Goal: Task Accomplishment & Management: Manage account settings

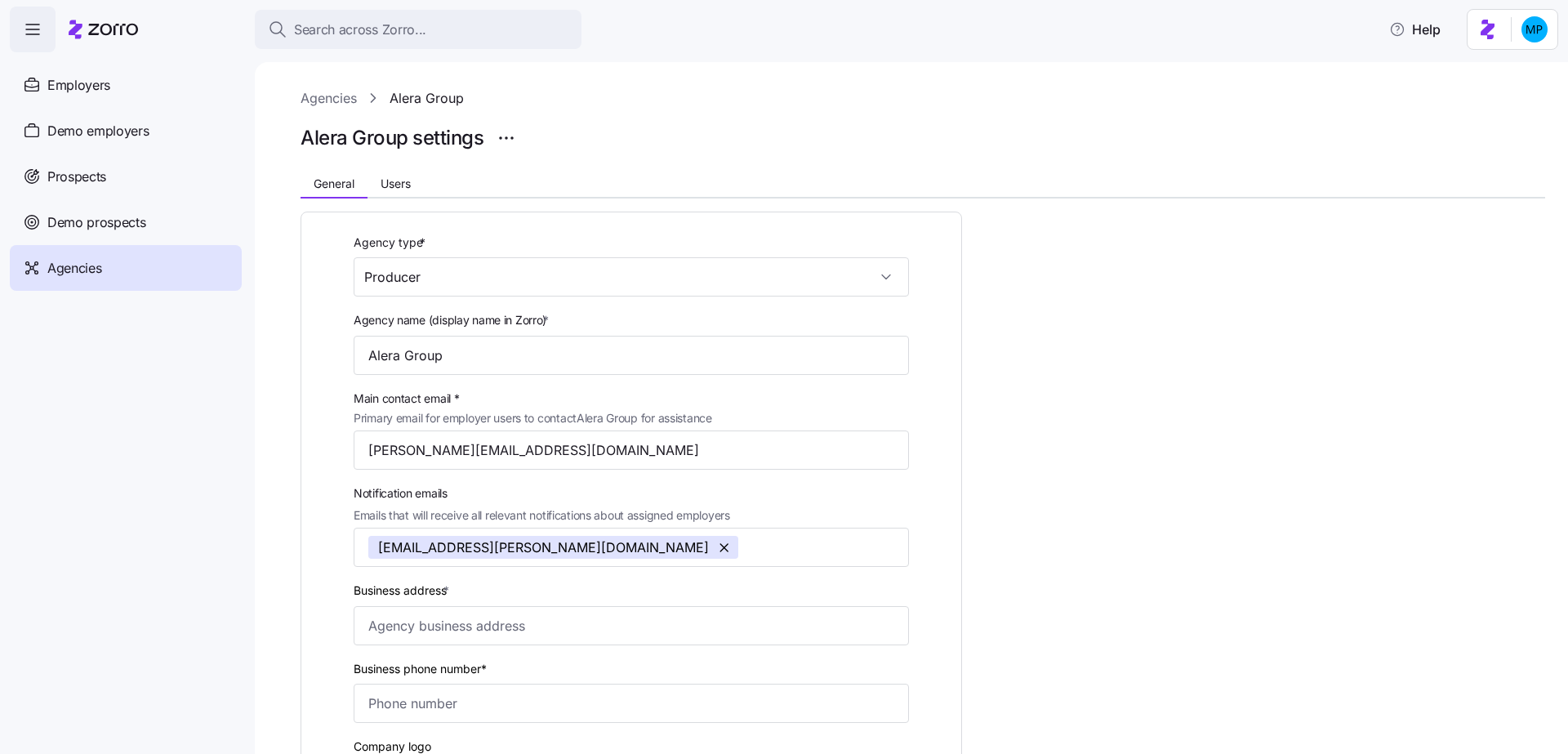
click at [385, 200] on div "Agency type * Producer Agency name (display name in Zorro) * Alera Group Main c…" at bounding box center [923, 658] width 1244 height 921
click at [385, 190] on span "Users" at bounding box center [395, 183] width 30 height 11
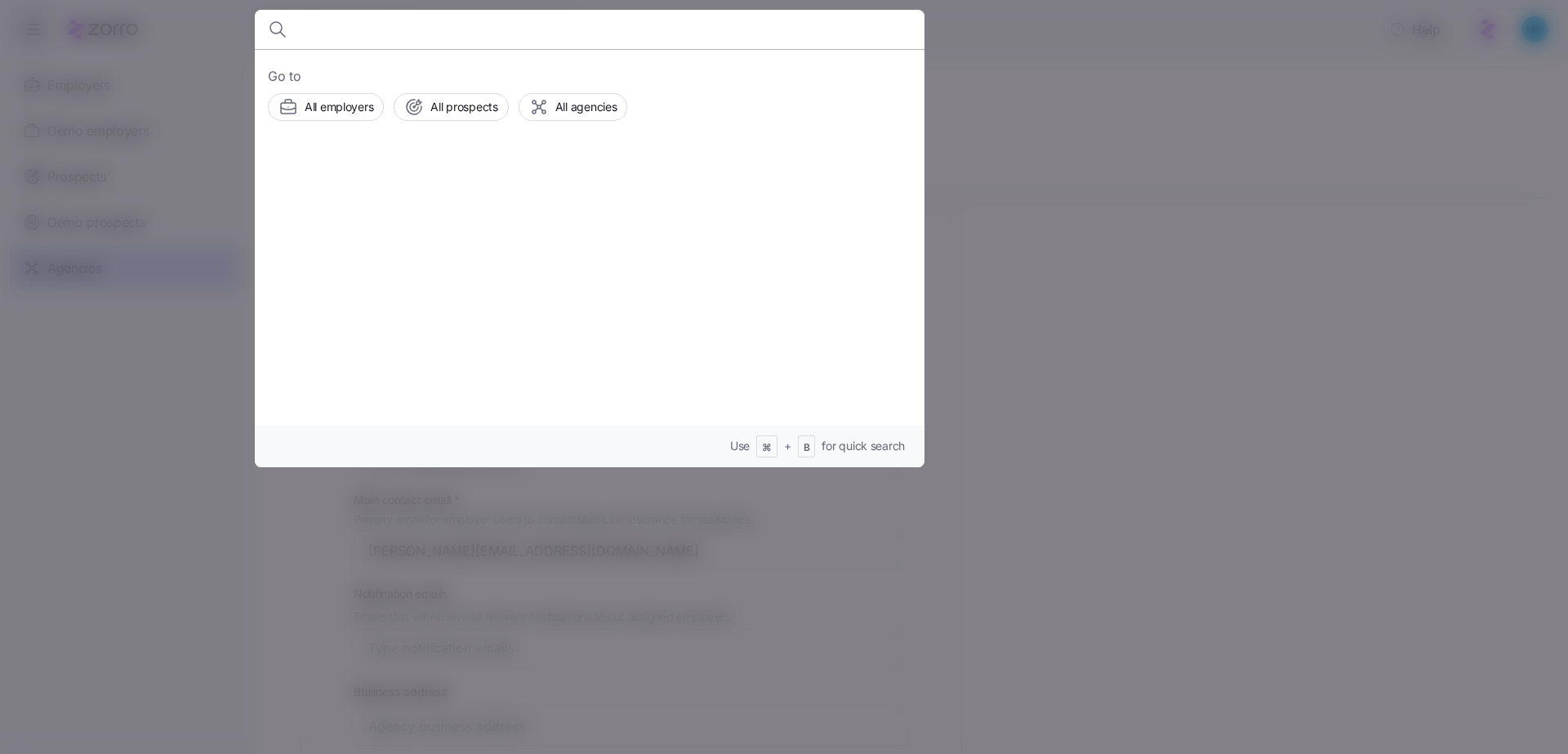
type input "a"
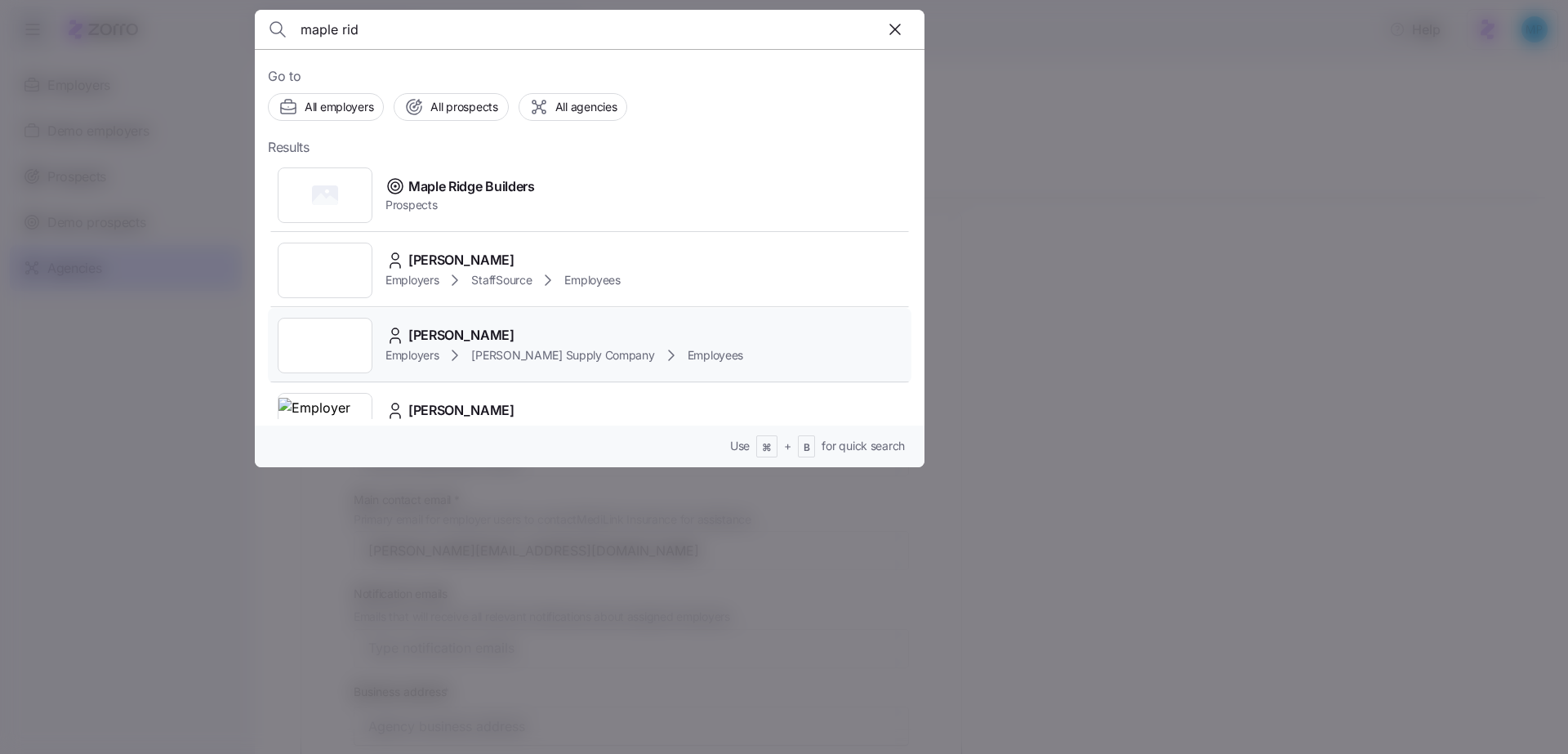
type input "o"
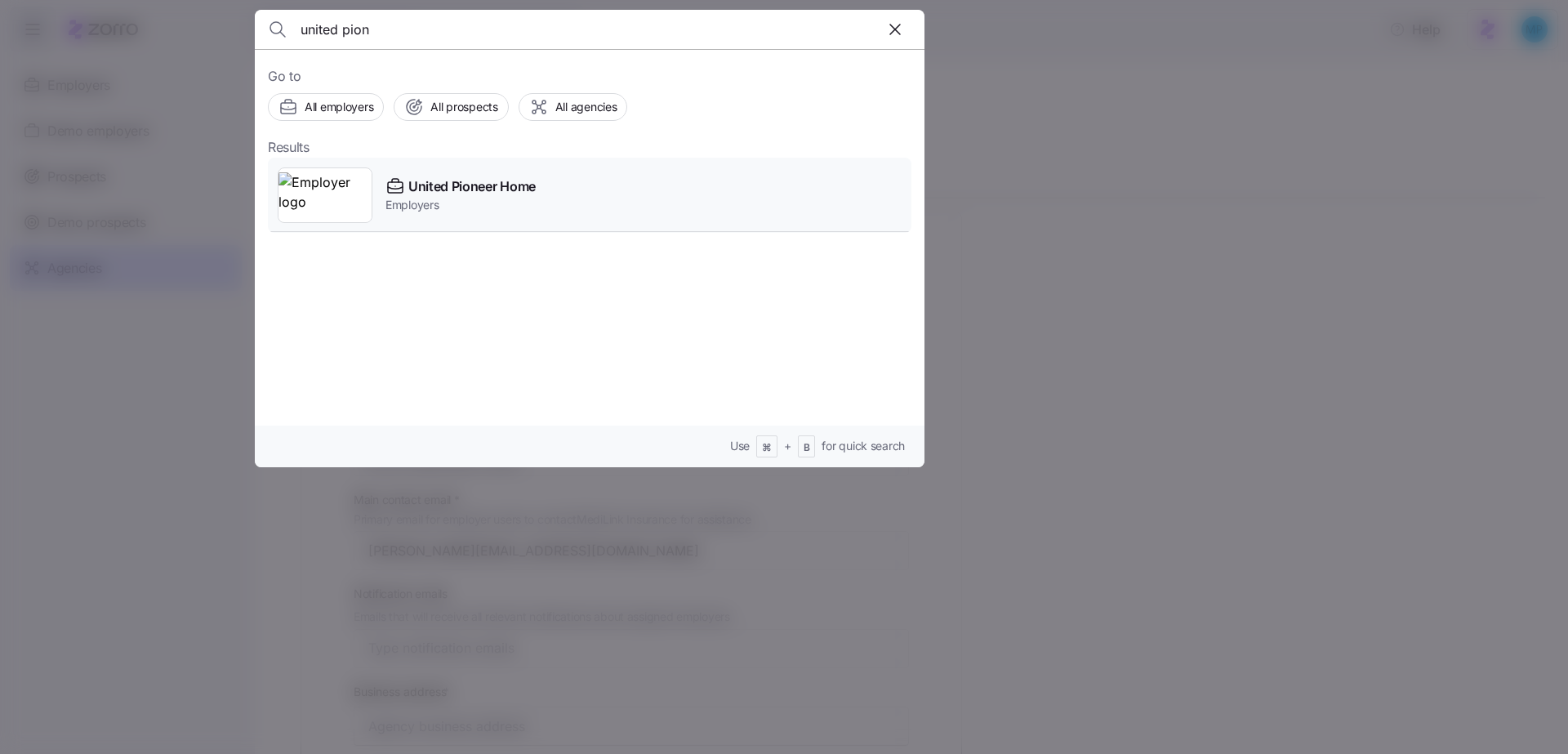
type input "united pion"
click at [553, 208] on div "United Pioneer Home Employers" at bounding box center [590, 194] width 644 height 75
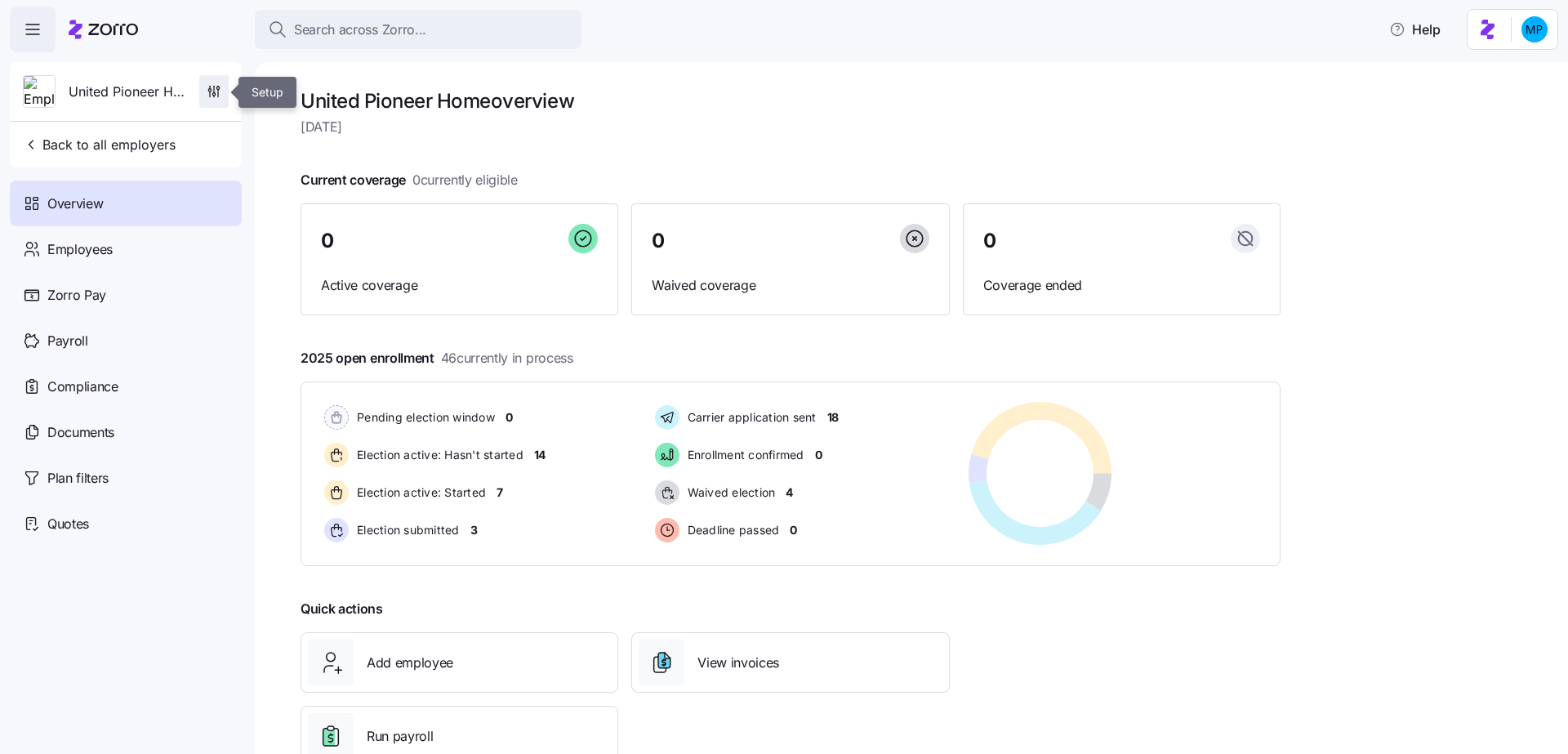
click at [205, 95] on span "button" at bounding box center [214, 91] width 28 height 31
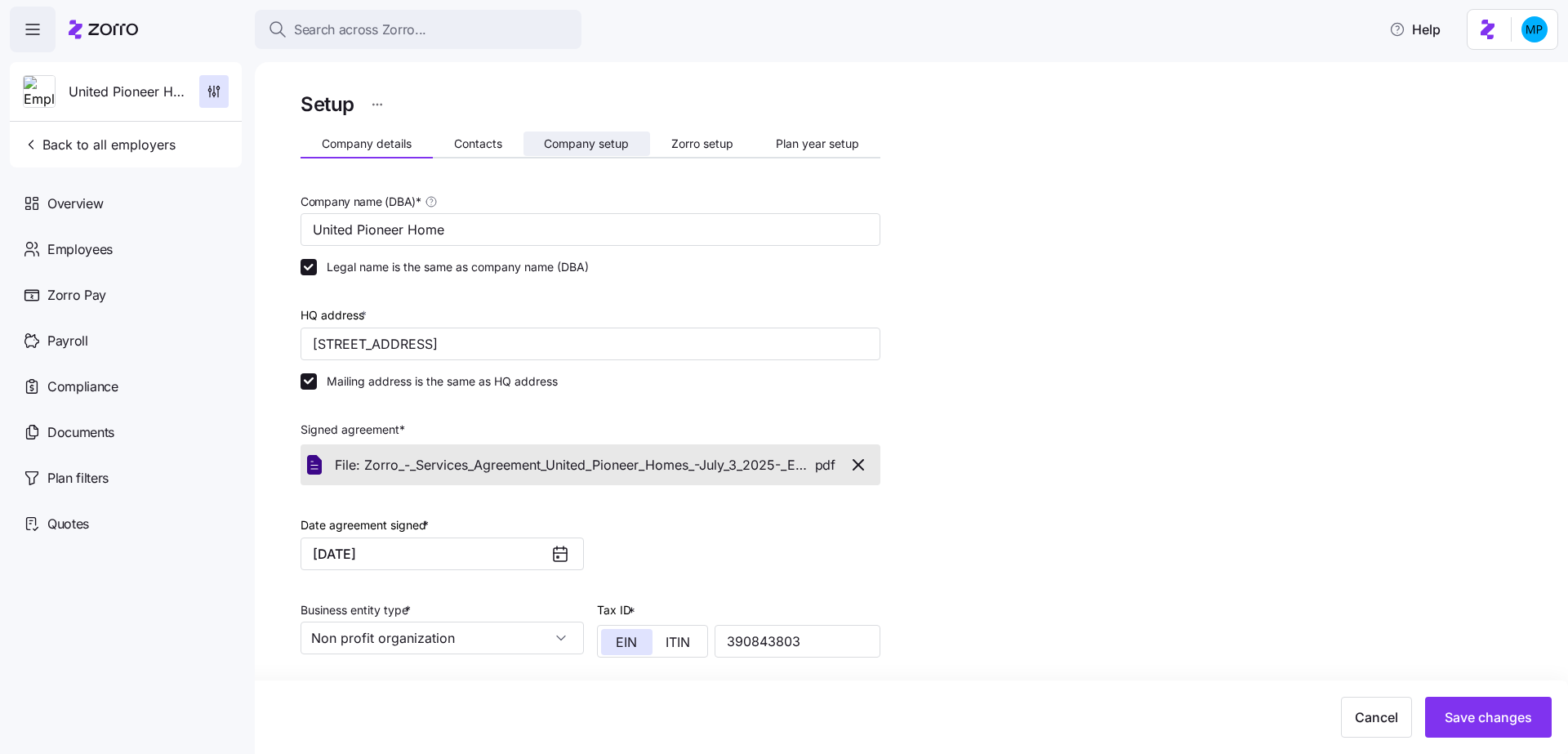
click at [576, 145] on span "Company setup" at bounding box center [586, 143] width 85 height 11
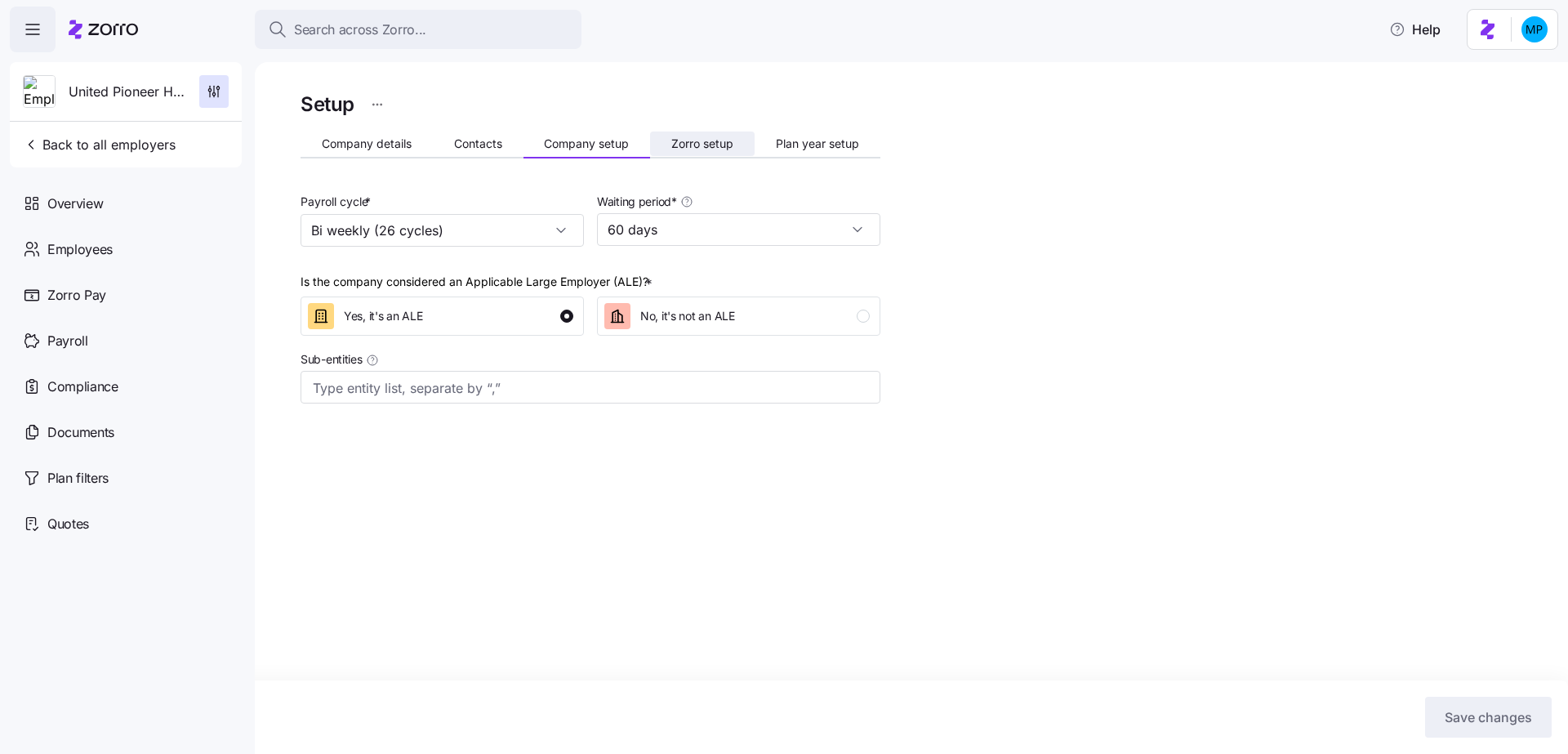
click at [710, 139] on span "Zorro setup" at bounding box center [702, 143] width 62 height 11
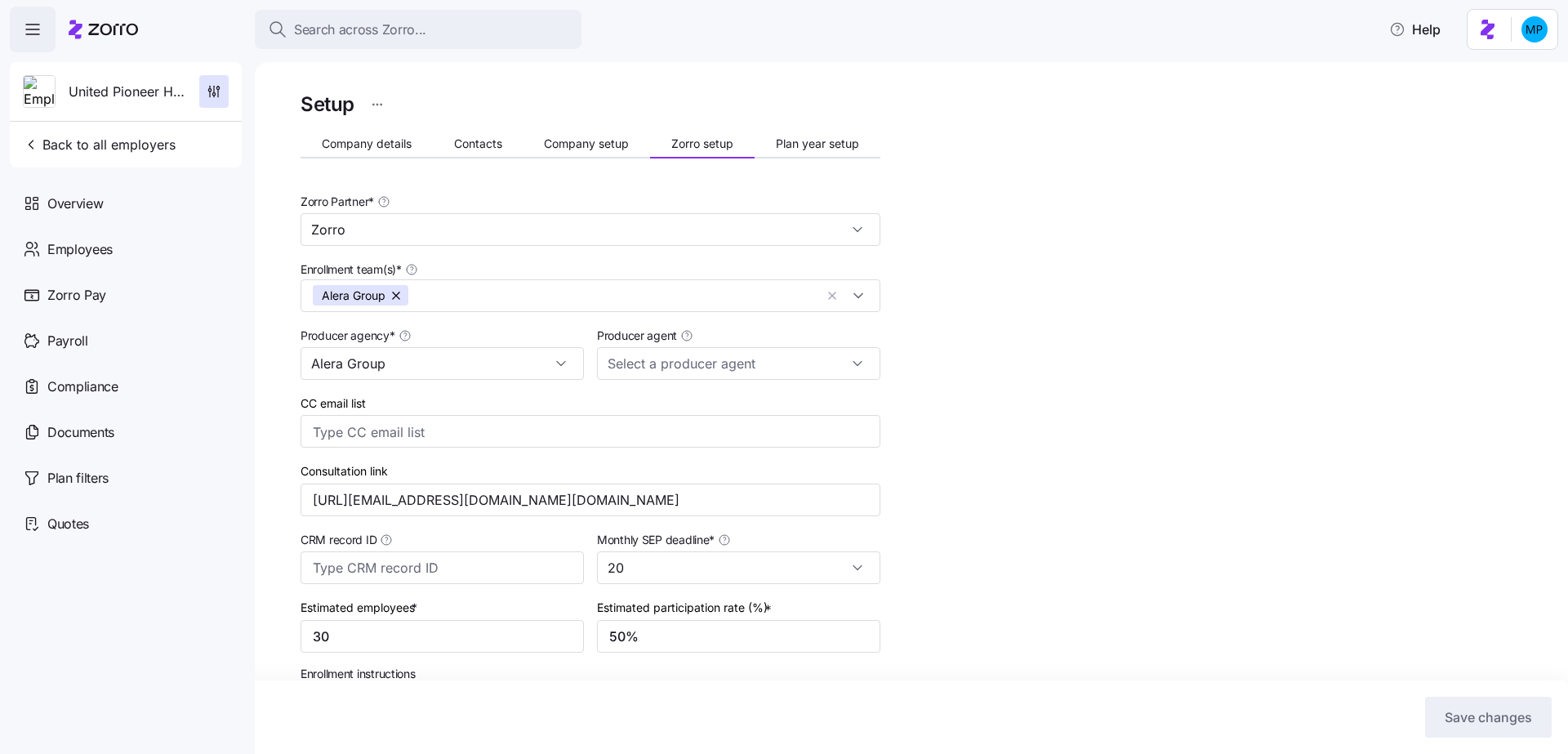
type input "Zorro"
type input "Alera Group"
type input "Amy Pals (amy.pals@aleragroup.com)"
click at [764, 359] on input "Amy Pals (amy.pals@aleragroup.com)" at bounding box center [738, 363] width 284 height 33
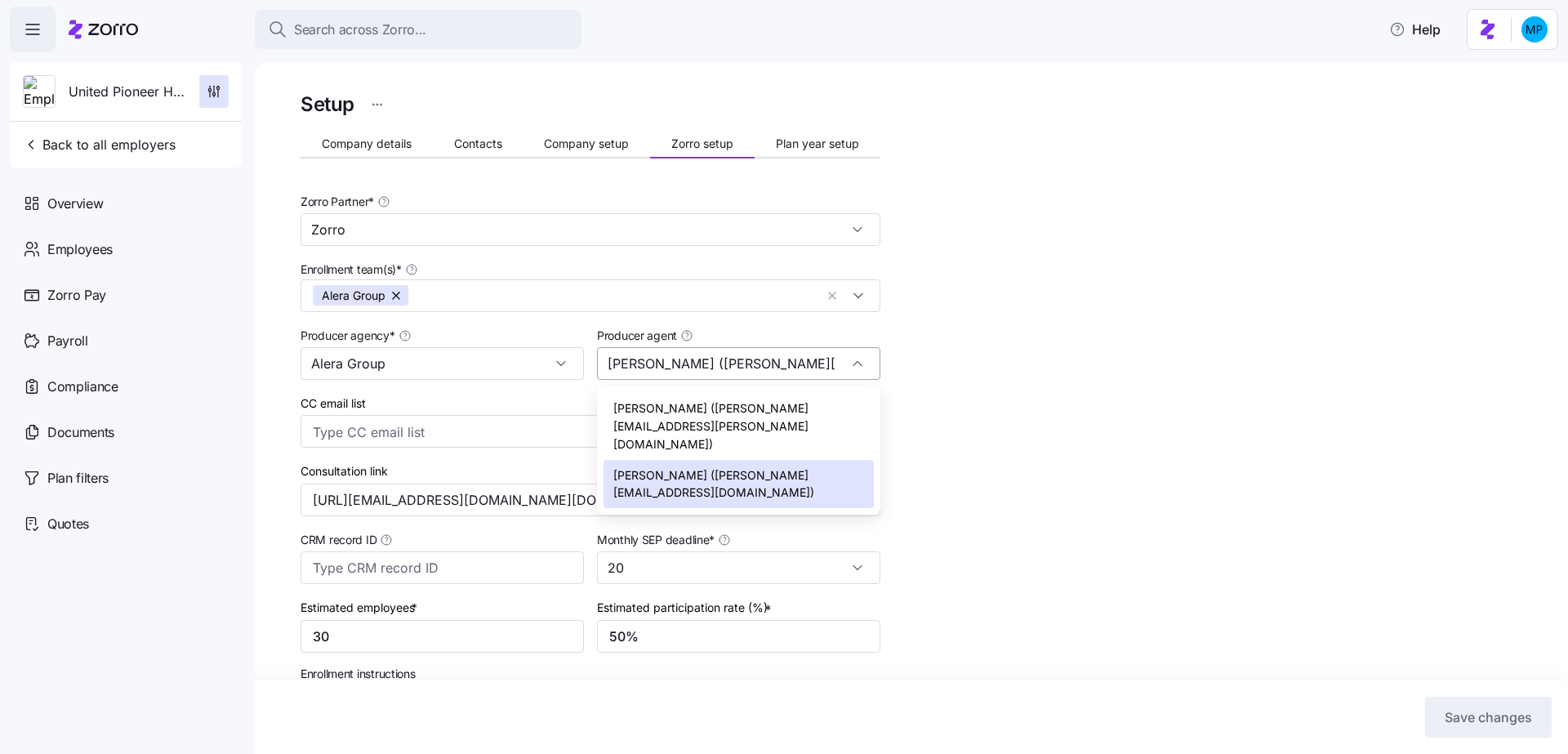
click at [764, 358] on input "Amy Pals (amy.pals@aleragroup.com)" at bounding box center [738, 363] width 284 height 33
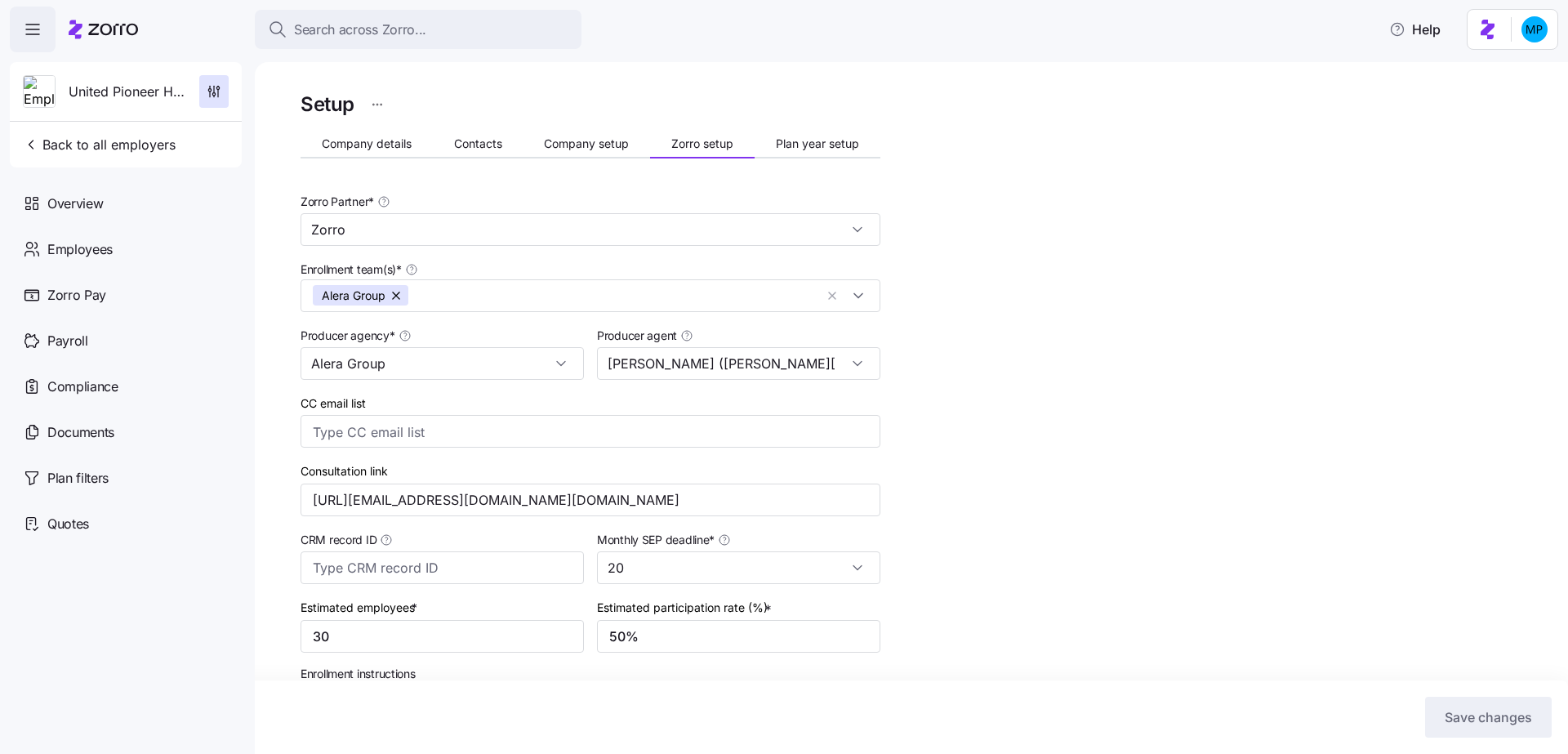
click at [1003, 364] on div "Setup Company details Contacts Company setup Zorro setup Plan year setup Zorro …" at bounding box center [923, 677] width 1244 height 1178
